Goal: Task Accomplishment & Management: Complete application form

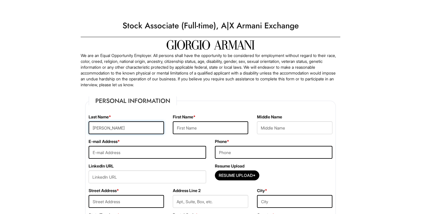
type input "[PERSON_NAME]"
type input "Victoria"
click at [103, 127] on input "Clakr" at bounding box center [126, 127] width 75 height 13
type input "[PERSON_NAME]"
click at [186, 126] on input "text" at bounding box center [210, 127] width 75 height 13
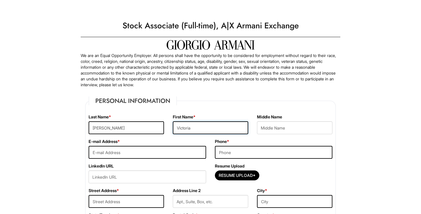
type input "Victoria"
type input "victoriac932@gmail.com"
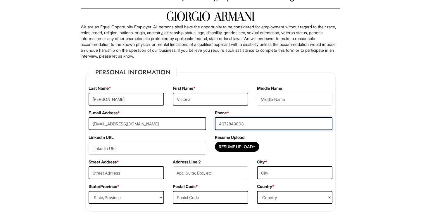
scroll to position [35, 0]
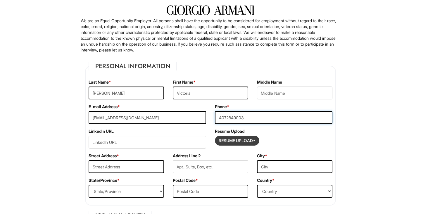
type input "4072849003"
click at [228, 142] on input "Resume Upload*" at bounding box center [237, 140] width 44 height 9
type input "C:\fakepath\Resume .pdf"
click at [236, 149] on div "Resume Upload Resume Upload*" at bounding box center [273, 140] width 126 height 25
click at [236, 143] on input "Resume Upload*" at bounding box center [237, 140] width 44 height 9
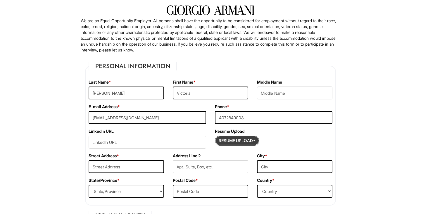
click at [240, 144] on input "Resume Upload*" at bounding box center [237, 140] width 44 height 9
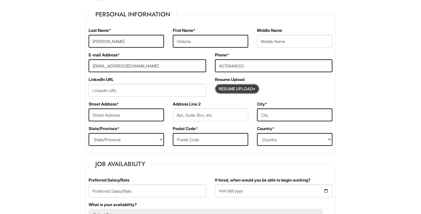
scroll to position [89, 0]
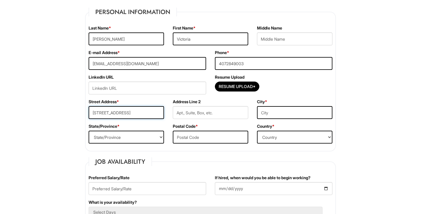
type input "3990 Kingsport Drive"
type input "Orlando"
select select "FL"
type input "32839"
select select "[GEOGRAPHIC_DATA]"
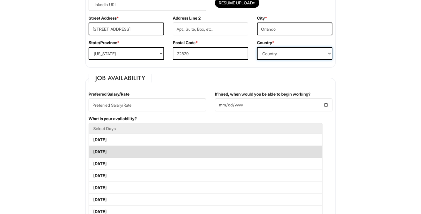
scroll to position [204, 0]
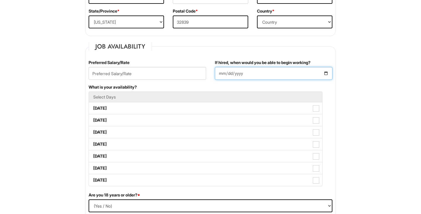
click at [231, 72] on input "If hired, when would you be able to begin working?" at bounding box center [273, 73] width 117 height 13
type input "2025-10-27"
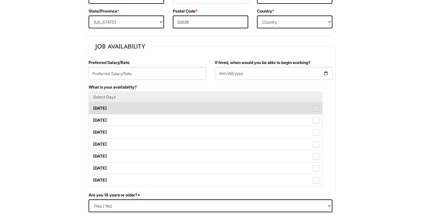
click at [131, 110] on label "[DATE]" at bounding box center [205, 108] width 233 height 12
click at [93, 107] on Available_Monday "[DATE]" at bounding box center [91, 105] width 4 height 4
checkbox Available_Monday "true"
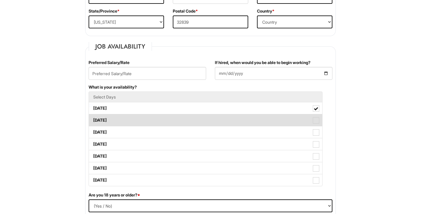
click at [129, 118] on label "[DATE]" at bounding box center [205, 120] width 233 height 12
click at [93, 118] on Available_Tuesday "[DATE]" at bounding box center [91, 117] width 4 height 4
checkbox Available_Tuesday "true"
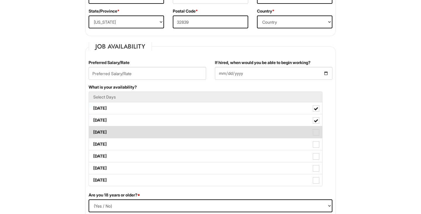
click at [128, 133] on label "[DATE]" at bounding box center [205, 132] width 233 height 12
click at [93, 131] on Available_Wednesday "[DATE]" at bounding box center [91, 129] width 4 height 4
checkbox Available_Wednesday "true"
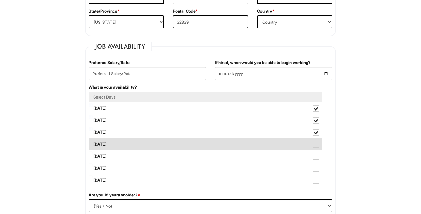
click at [126, 147] on label "[DATE]" at bounding box center [205, 144] width 233 height 12
click at [93, 143] on Available_Thursday "[DATE]" at bounding box center [91, 141] width 4 height 4
checkbox Available_Thursday "true"
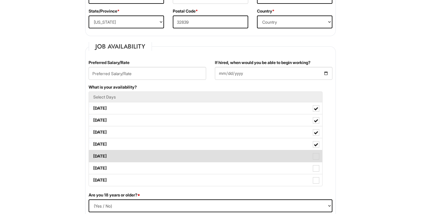
click at [126, 155] on label "[DATE]" at bounding box center [205, 156] width 233 height 12
click at [93, 155] on Available_Friday "[DATE]" at bounding box center [91, 153] width 4 height 4
checkbox Available_Friday "true"
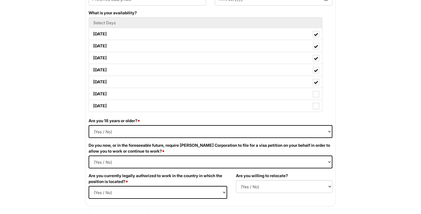
scroll to position [284, 0]
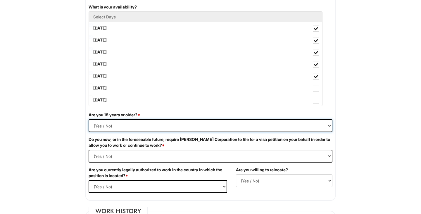
select select "Yes"
select Required "No"
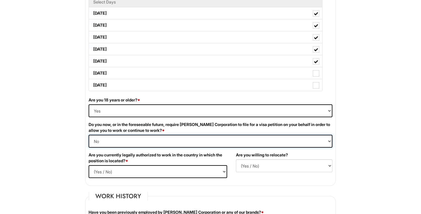
scroll to position [302, 0]
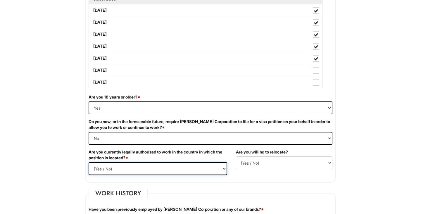
select select "Yes"
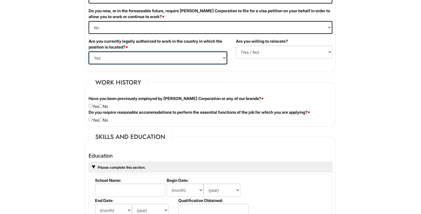
scroll to position [447, 0]
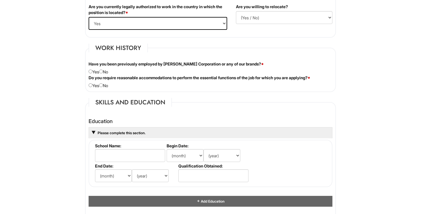
click at [104, 73] on div "Have you been previously employed by Giorgio Armani Corporation or any of our b…" at bounding box center [210, 68] width 252 height 14
click at [103, 71] on input "radio" at bounding box center [101, 72] width 4 height 4
radio input "true"
click at [103, 86] on input "radio" at bounding box center [101, 85] width 4 height 4
radio input "true"
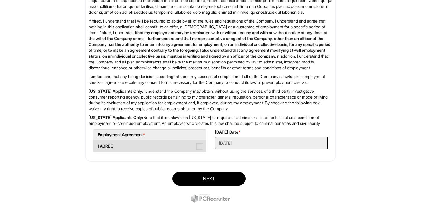
scroll to position [920, 0]
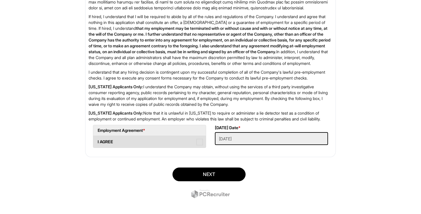
click at [201, 145] on span at bounding box center [199, 142] width 6 height 6
click at [97, 141] on AGREE "I AGREE" at bounding box center [95, 139] width 4 height 4
checkbox AGREE "true"
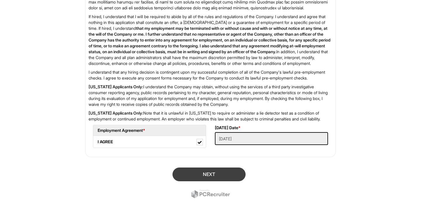
click at [223, 181] on button "Next" at bounding box center [208, 174] width 73 height 14
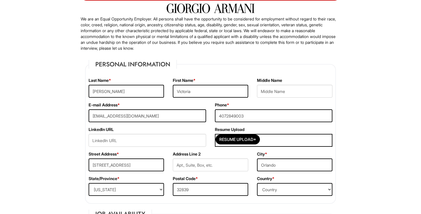
scroll to position [47, 0]
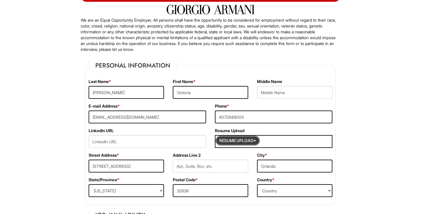
click at [252, 143] on input "Resume Upload*" at bounding box center [238, 140] width 44 height 9
click at [242, 142] on input "Resume Upload*" at bounding box center [238, 140] width 44 height 9
click at [252, 142] on input "Resume Upload*" at bounding box center [238, 140] width 44 height 9
click at [250, 143] on input "Resume Upload*" at bounding box center [238, 140] width 44 height 9
click at [248, 141] on input "Resume Upload*" at bounding box center [238, 140] width 44 height 9
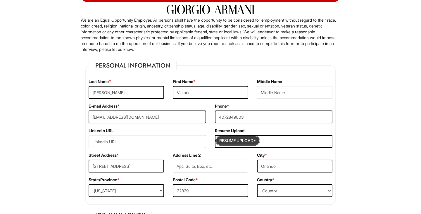
click at [253, 143] on input "Resume Upload*" at bounding box center [238, 140] width 44 height 9
click at [257, 140] on input "Resume Upload*" at bounding box center [238, 140] width 44 height 9
click at [240, 139] on input "Resume Upload*" at bounding box center [238, 140] width 44 height 9
click at [249, 145] on input "Resume Upload*" at bounding box center [238, 140] width 44 height 9
type input "C:\fakepath\Resume .pdf"
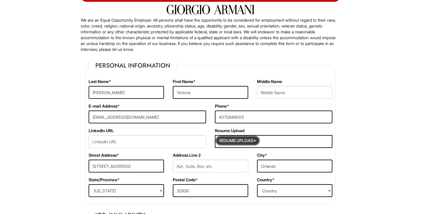
click at [240, 145] on input "Resume Upload*" at bounding box center [238, 140] width 44 height 9
click at [242, 139] on input "Resume Upload*" at bounding box center [238, 140] width 44 height 9
